Goal: Transaction & Acquisition: Purchase product/service

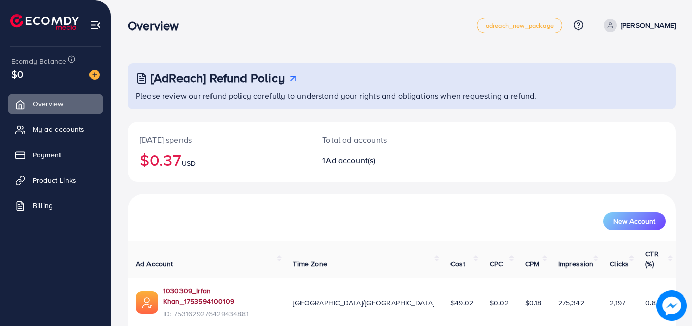
click at [178, 286] on link "1030309_Irfan Khan_1753594100109" at bounding box center [219, 296] width 113 height 21
click at [27, 159] on icon at bounding box center [23, 155] width 10 height 10
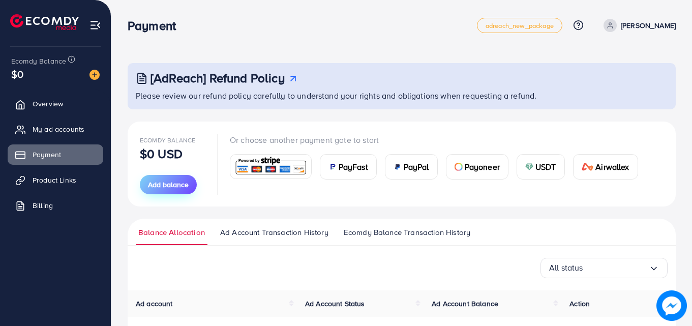
click at [161, 184] on span "Add balance" at bounding box center [168, 184] width 41 height 10
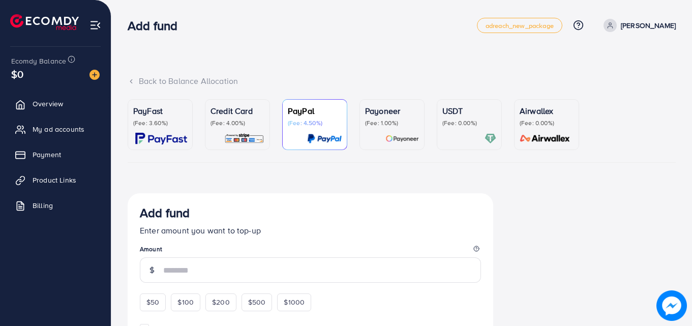
click at [239, 134] on img at bounding box center [244, 139] width 40 height 12
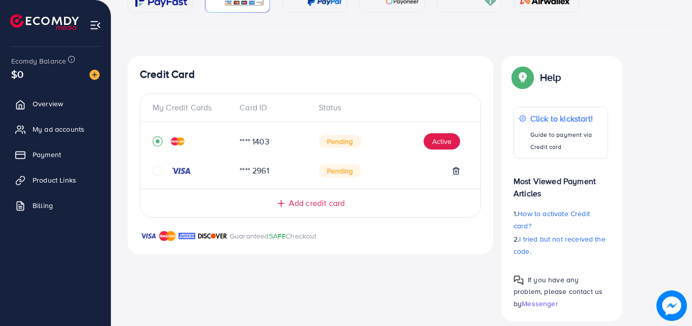
scroll to position [138, 0]
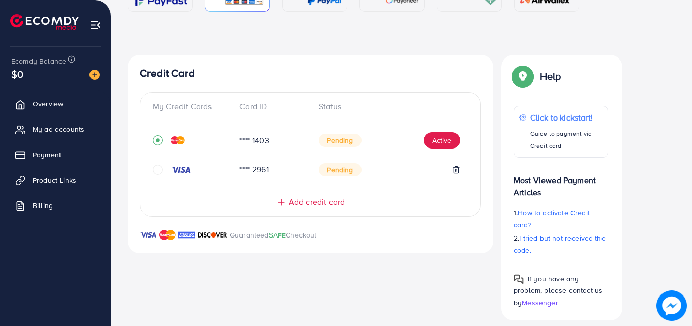
click at [317, 202] on span "Add credit card" at bounding box center [317, 202] width 56 height 12
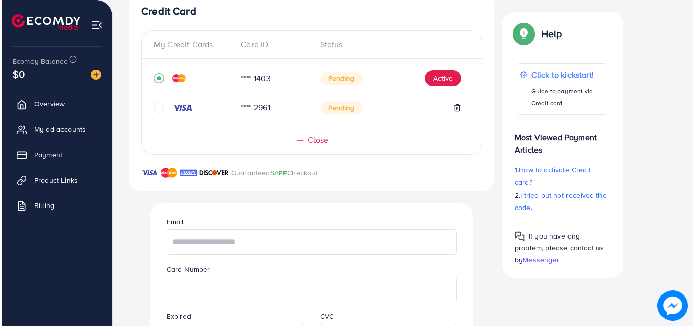
scroll to position [198, 0]
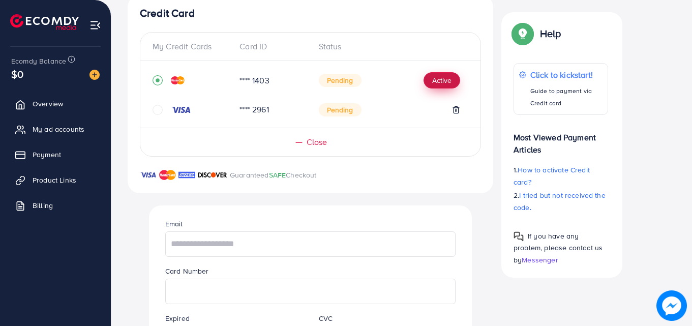
click at [456, 80] on button "Active" at bounding box center [441, 80] width 37 height 16
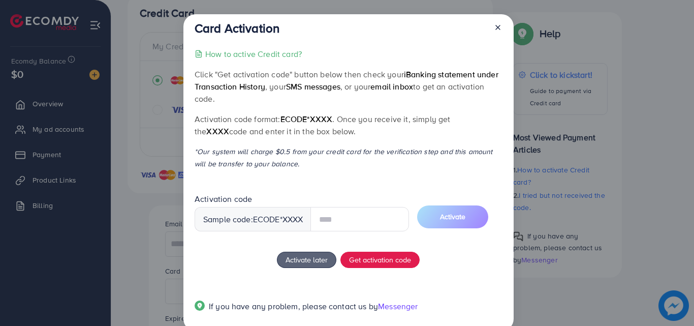
click at [340, 211] on input "text" at bounding box center [360, 219] width 99 height 24
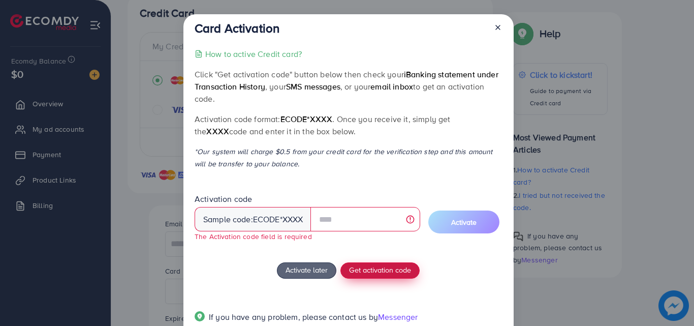
click at [365, 261] on div "How to active Credit card? Click "Get activation code" button below then check …" at bounding box center [349, 191] width 308 height 287
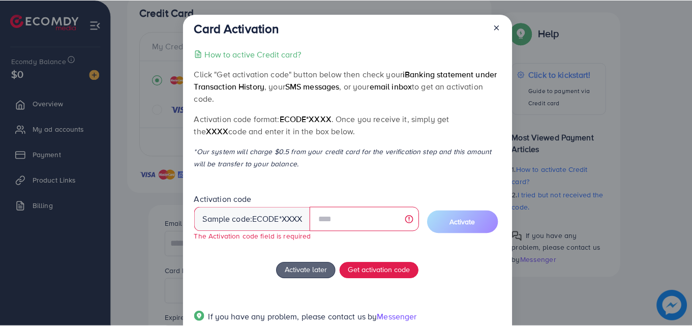
scroll to position [30, 0]
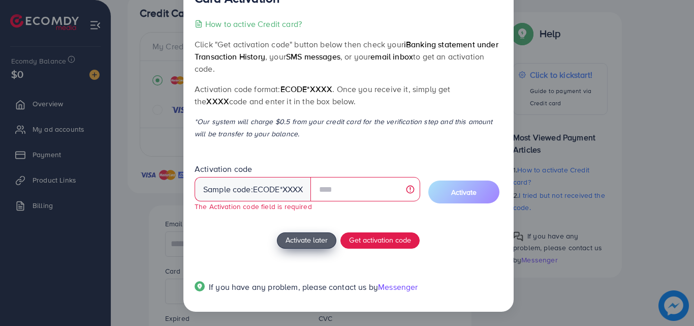
click at [311, 234] on button "Activate later" at bounding box center [306, 240] width 59 height 16
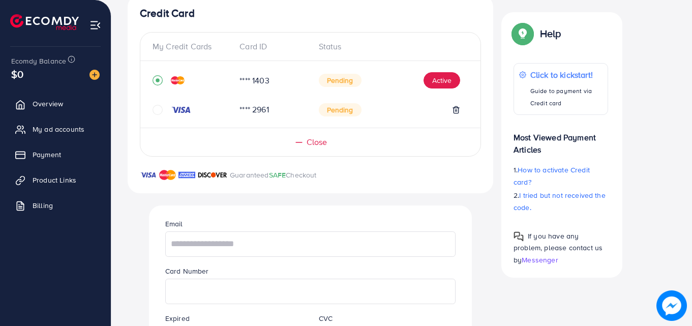
click at [331, 114] on span "Pending" at bounding box center [340, 109] width 43 height 13
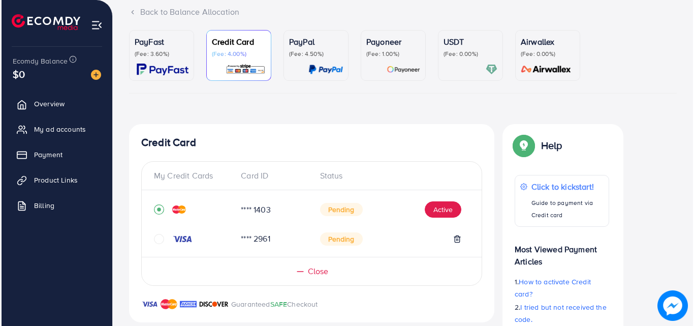
scroll to position [54, 0]
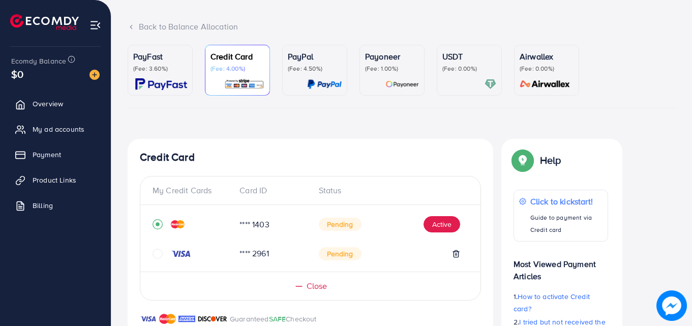
click at [345, 223] on span "Pending" at bounding box center [340, 224] width 43 height 13
click at [441, 221] on button "Active" at bounding box center [441, 224] width 37 height 16
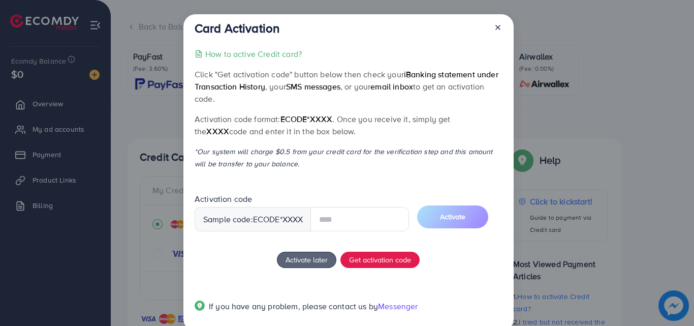
click at [362, 219] on input "text" at bounding box center [360, 219] width 99 height 24
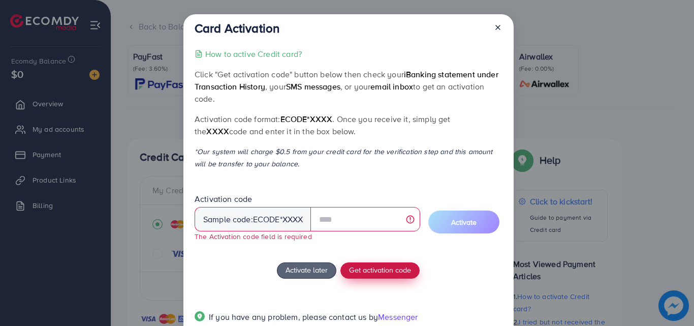
click at [387, 265] on span "Get activation code" at bounding box center [380, 269] width 62 height 11
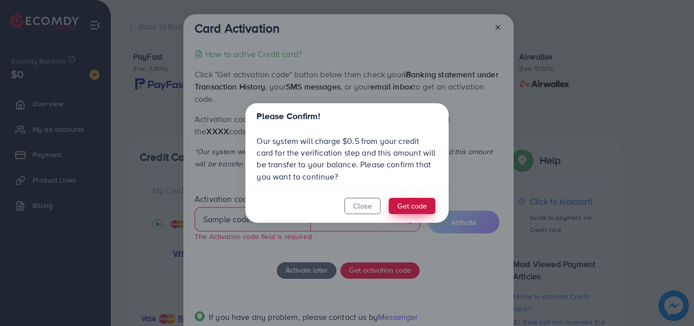
click at [396, 201] on button "Get code" at bounding box center [412, 206] width 47 height 16
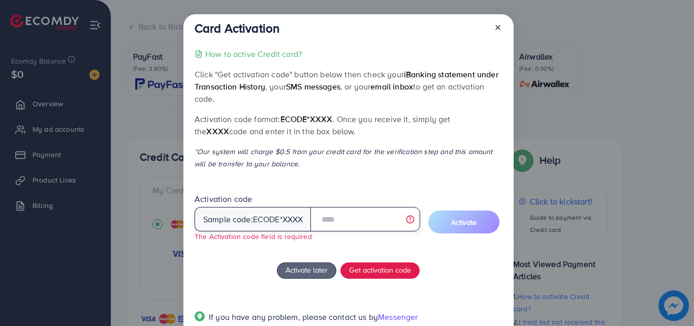
click at [378, 214] on input "text" at bounding box center [365, 219] width 109 height 24
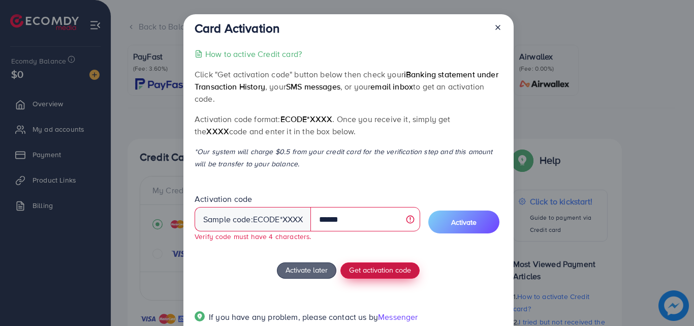
click at [368, 266] on span "Get activation code" at bounding box center [380, 269] width 62 height 11
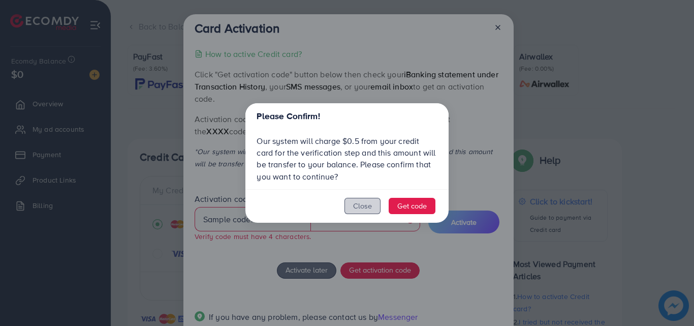
click at [379, 211] on button "Close" at bounding box center [363, 206] width 36 height 16
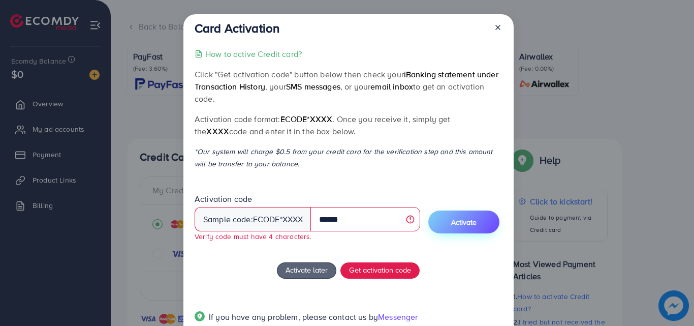
click at [447, 224] on button "Activate" at bounding box center [464, 221] width 71 height 23
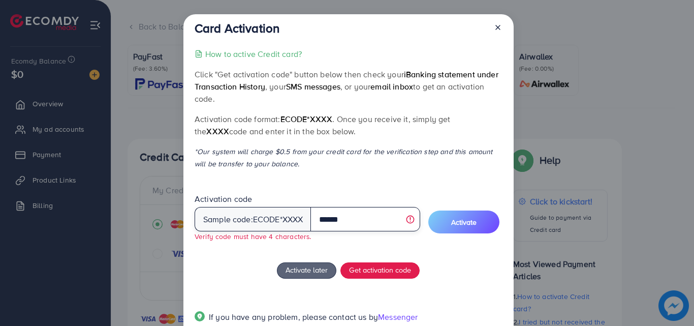
drag, startPoint x: 374, startPoint y: 221, endPoint x: 347, endPoint y: 222, distance: 27.0
click at [347, 222] on input "******" at bounding box center [365, 219] width 109 height 24
type input "*"
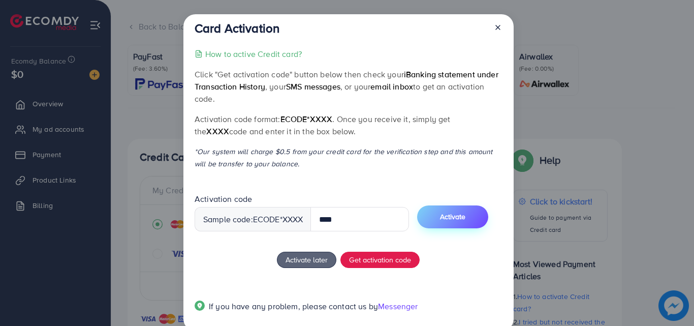
click at [449, 223] on button "Activate" at bounding box center [452, 216] width 71 height 23
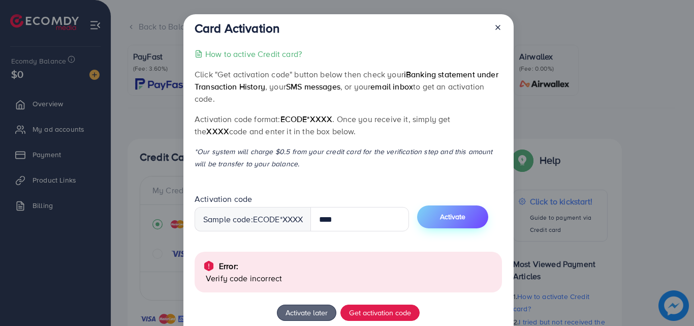
scroll to position [72, 0]
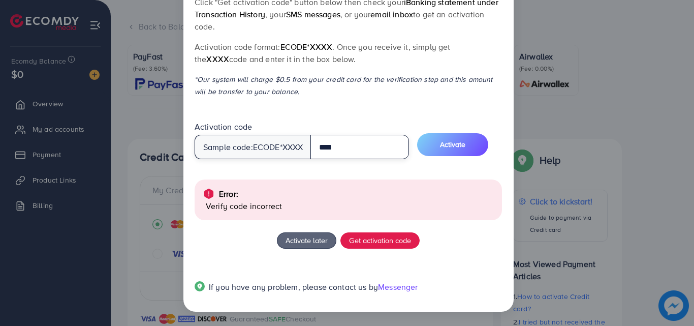
click at [343, 142] on input "****" at bounding box center [360, 147] width 99 height 24
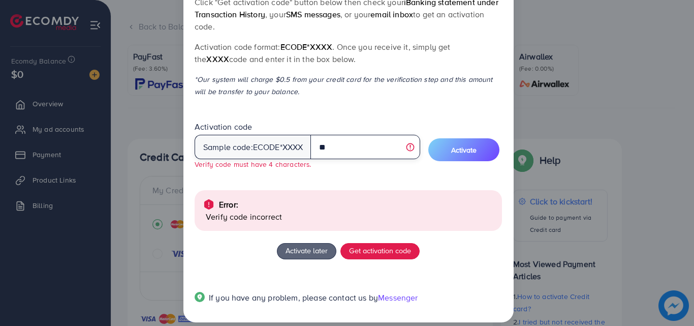
type input "*"
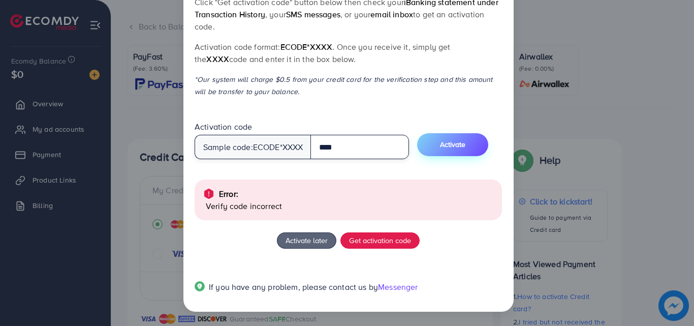
type input "****"
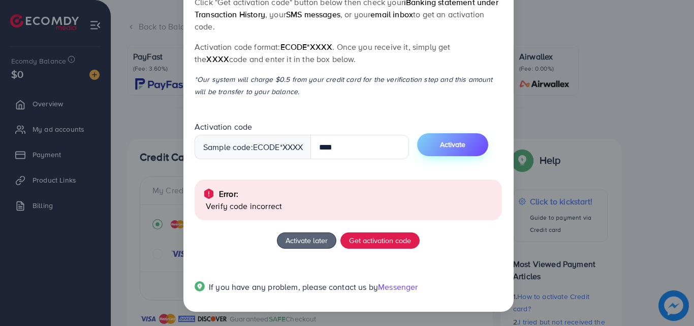
click at [446, 149] on button "Activate" at bounding box center [452, 144] width 71 height 23
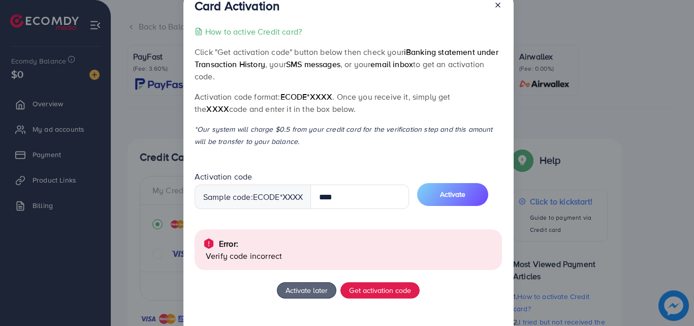
scroll to position [20, 0]
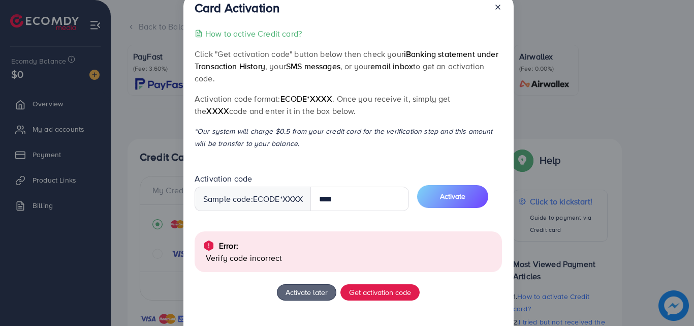
click at [499, 6] on icon at bounding box center [498, 7] width 8 height 8
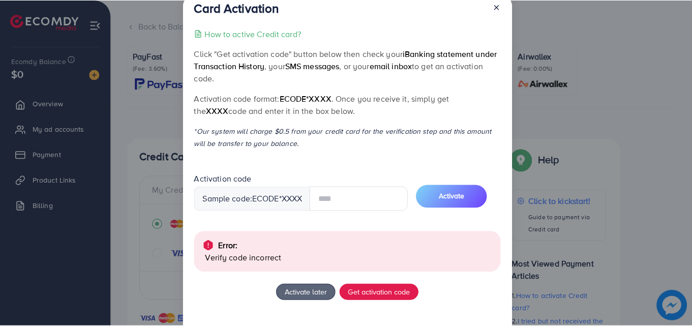
scroll to position [19, 0]
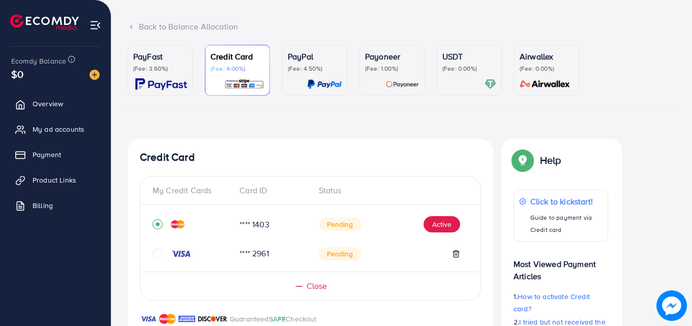
click at [181, 67] on p "(Fee: 3.60%)" at bounding box center [160, 69] width 54 height 8
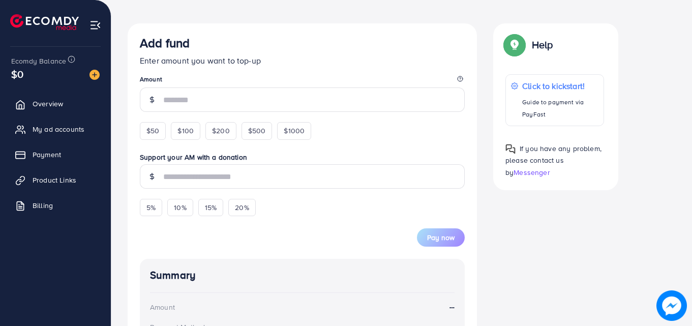
scroll to position [175, 0]
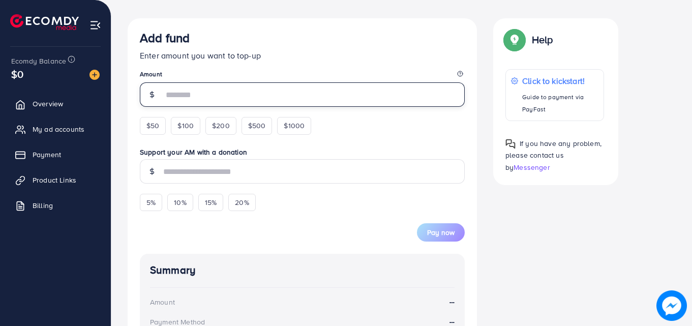
click at [239, 91] on input "number" at bounding box center [313, 94] width 301 height 24
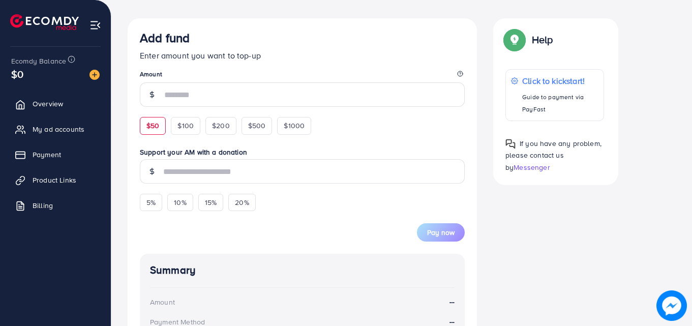
click at [157, 121] on form "Add fund Enter amount you want to top-up Amount $50 $100 $200 $500 $1000 Suppor…" at bounding box center [302, 136] width 325 height 211
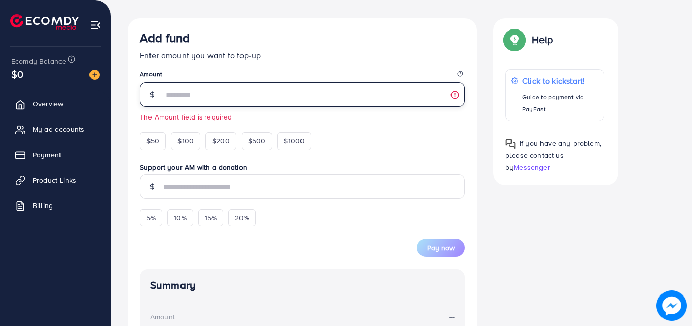
click at [202, 97] on input "number" at bounding box center [313, 94] width 301 height 24
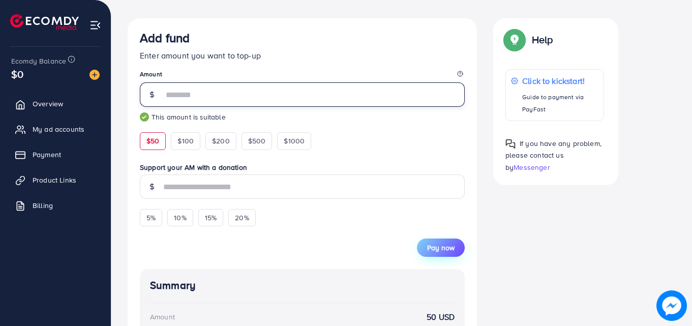
type input "**"
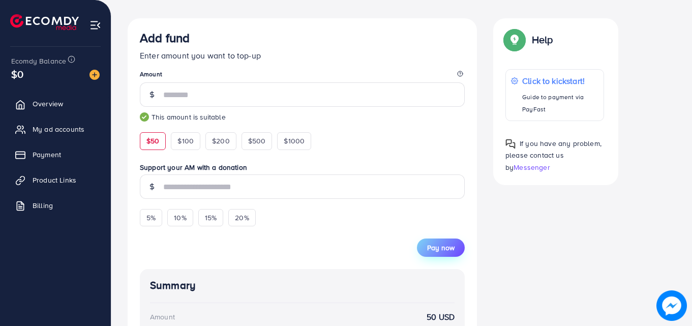
click at [442, 241] on button "Pay now" at bounding box center [441, 247] width 48 height 18
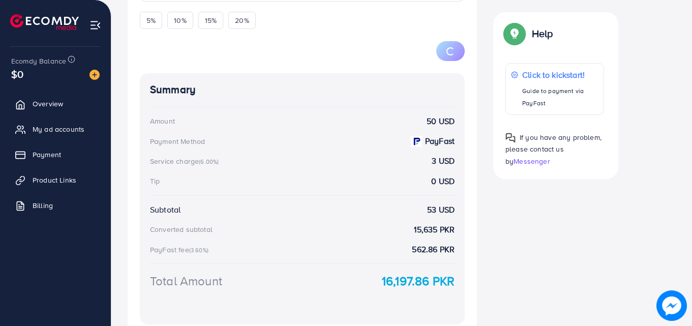
scroll to position [375, 0]
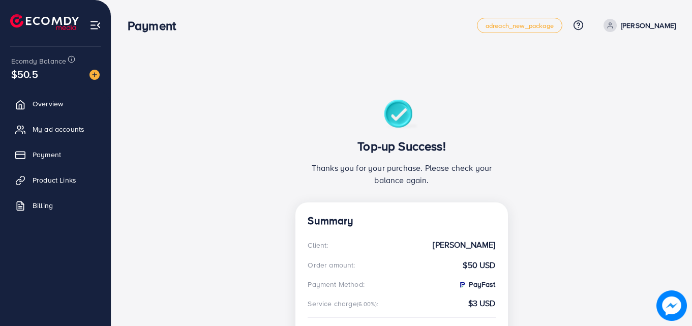
scroll to position [199, 0]
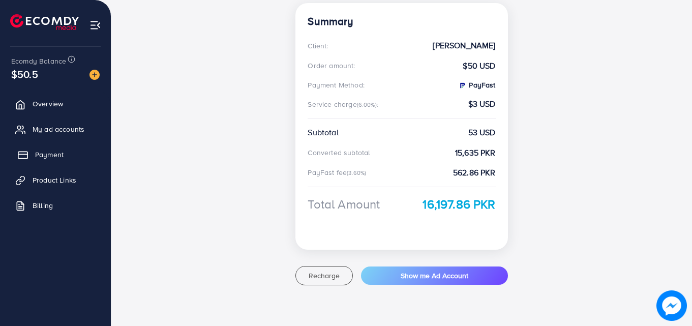
click at [53, 150] on span "Payment" at bounding box center [49, 154] width 28 height 10
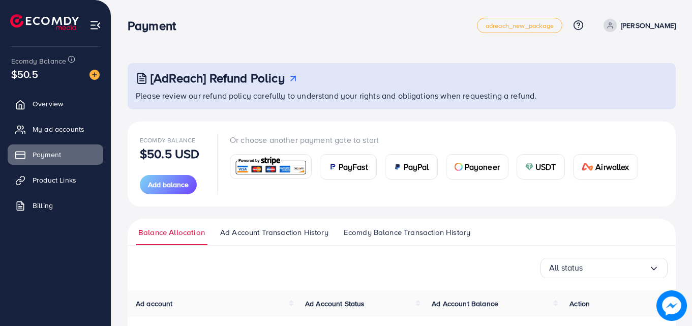
scroll to position [105, 0]
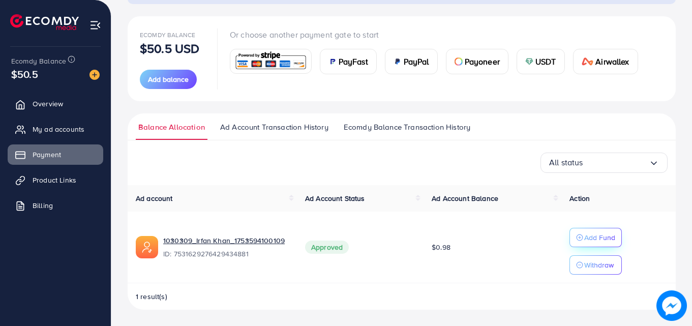
click at [601, 237] on p "Add Fund" at bounding box center [599, 237] width 31 height 12
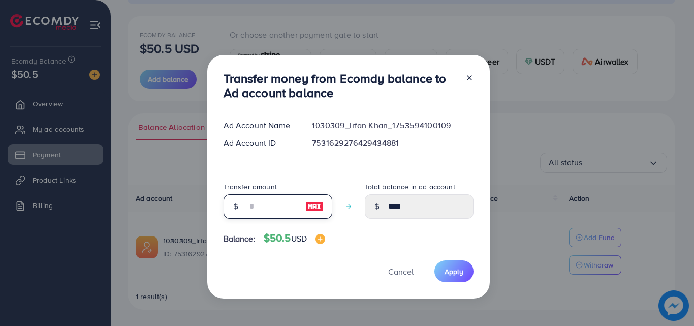
click at [247, 211] on input "number" at bounding box center [272, 206] width 51 height 24
type input "*"
type input "****"
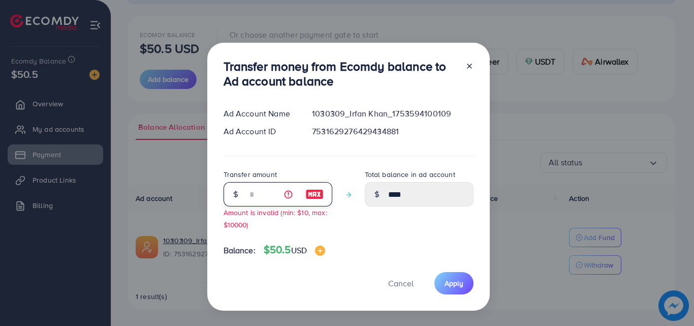
type input "**"
type input "*****"
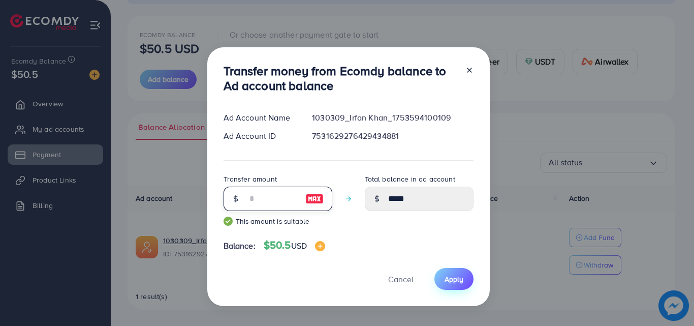
type input "**"
click at [452, 279] on span "Apply" at bounding box center [454, 279] width 19 height 10
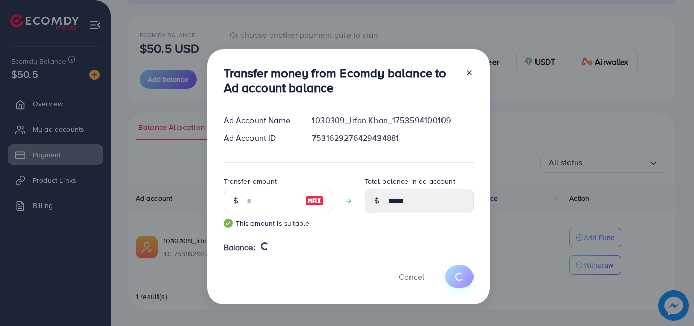
type input "****"
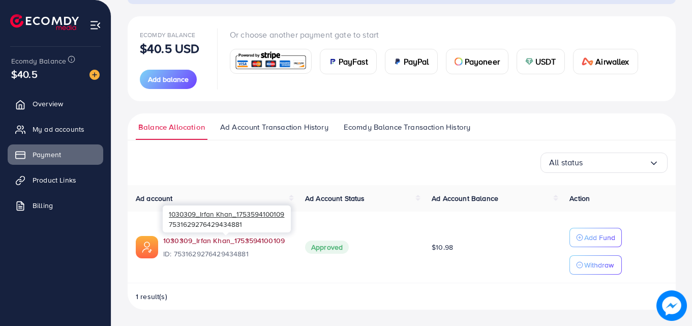
click at [203, 242] on link "1030309_Irfan Khan_1753594100109" at bounding box center [226, 240] width 126 height 10
